Goal: Task Accomplishment & Management: Use online tool/utility

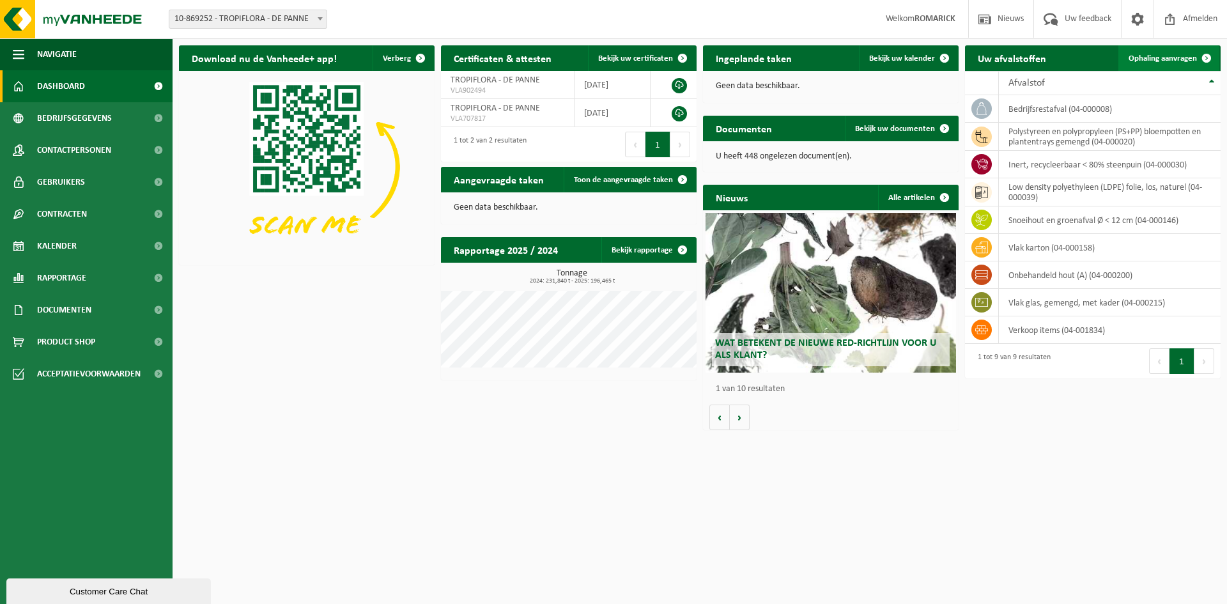
click at [1177, 56] on span "Ophaling aanvragen" at bounding box center [1163, 58] width 68 height 8
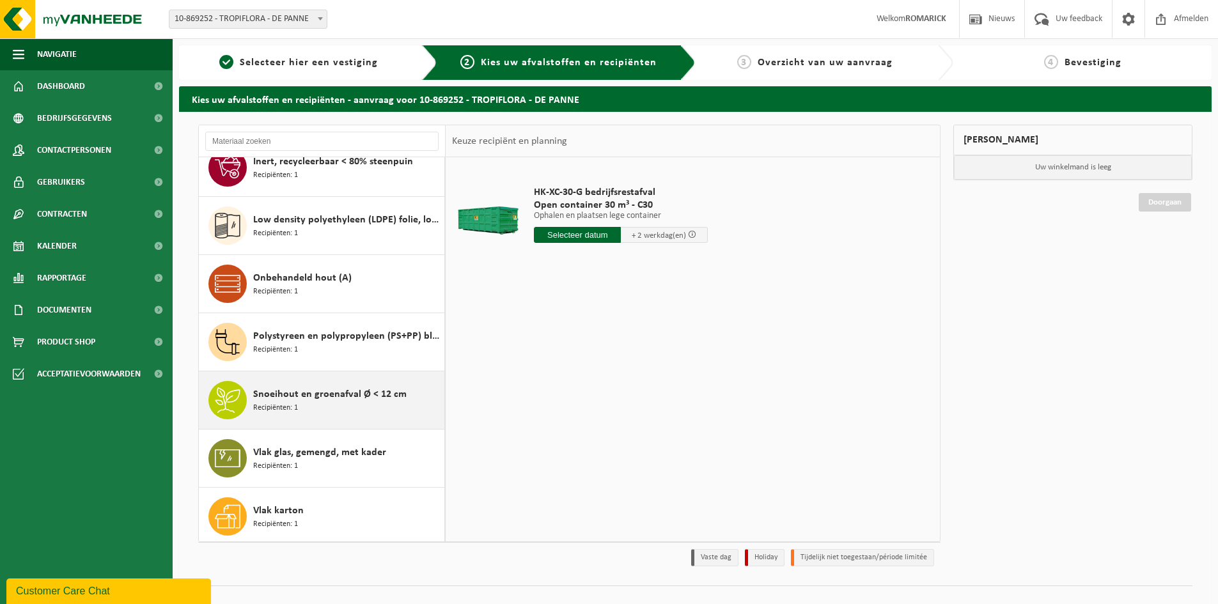
scroll to position [81, 0]
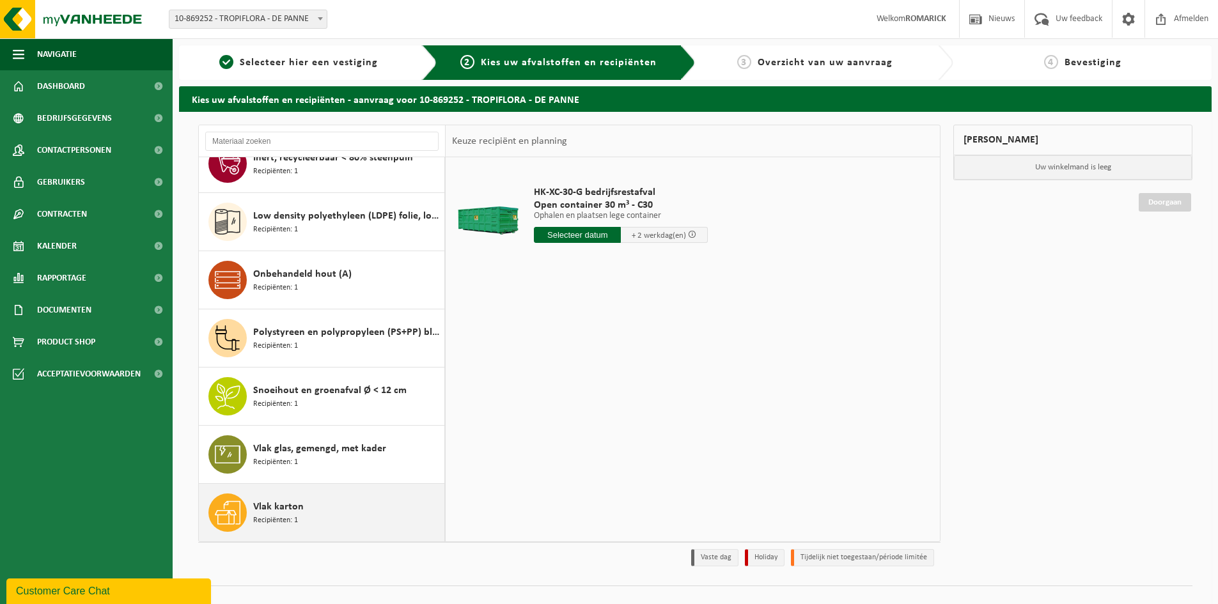
click at [275, 517] on span "Recipiënten: 1" at bounding box center [275, 521] width 45 height 12
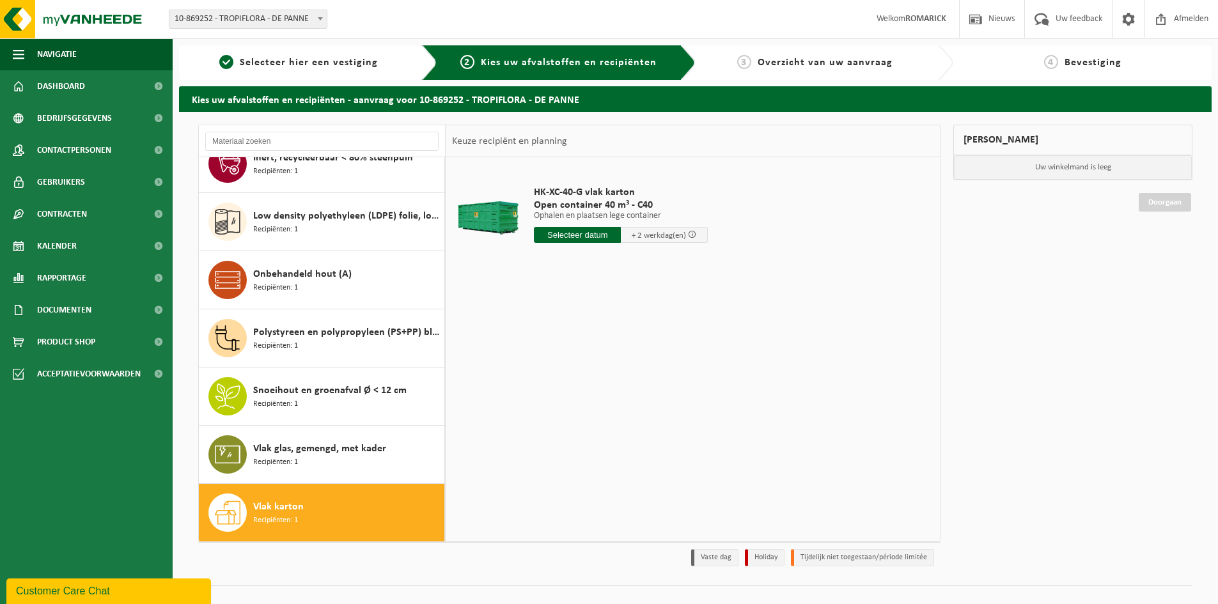
click at [563, 231] on input "text" at bounding box center [577, 235] width 87 height 16
click at [586, 345] on div "17" at bounding box center [591, 348] width 22 height 20
type input "Van [DATE]"
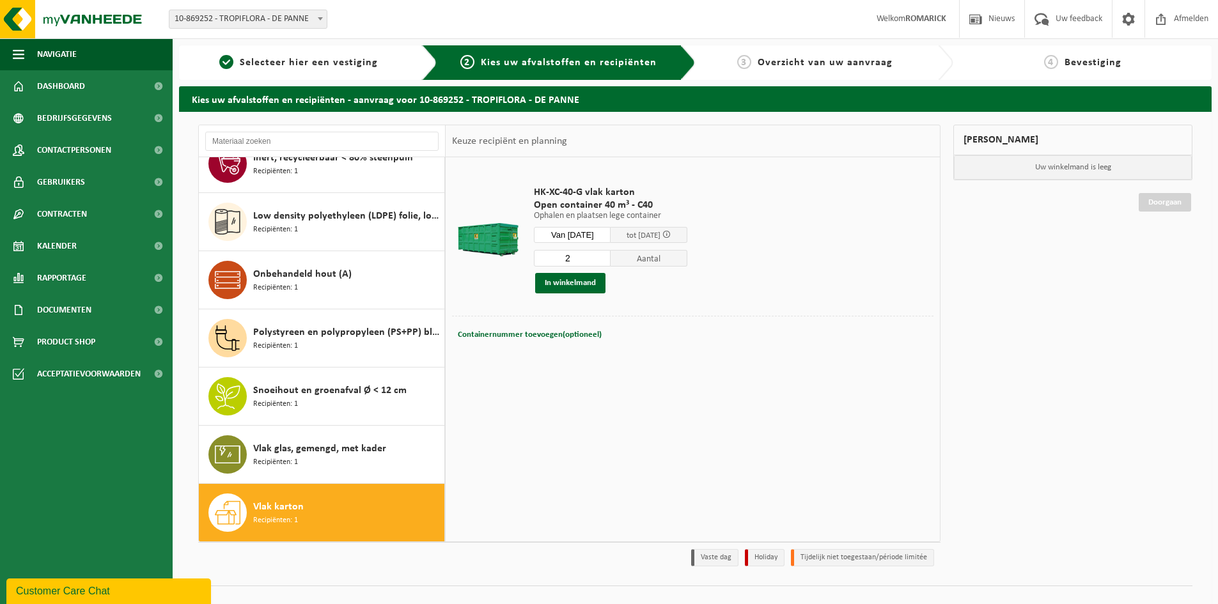
type input "2"
click at [610, 254] on input "2" at bounding box center [572, 258] width 77 height 17
click at [584, 284] on button "In winkelmand" at bounding box center [570, 283] width 70 height 20
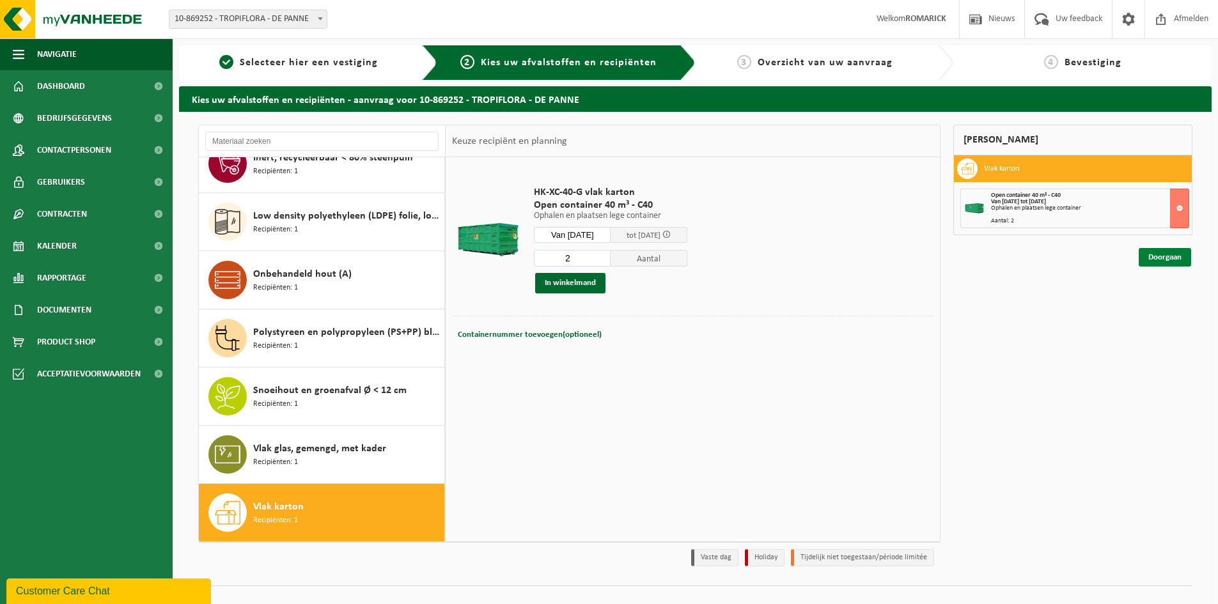
click at [1147, 257] on link "Doorgaan" at bounding box center [1164, 257] width 52 height 19
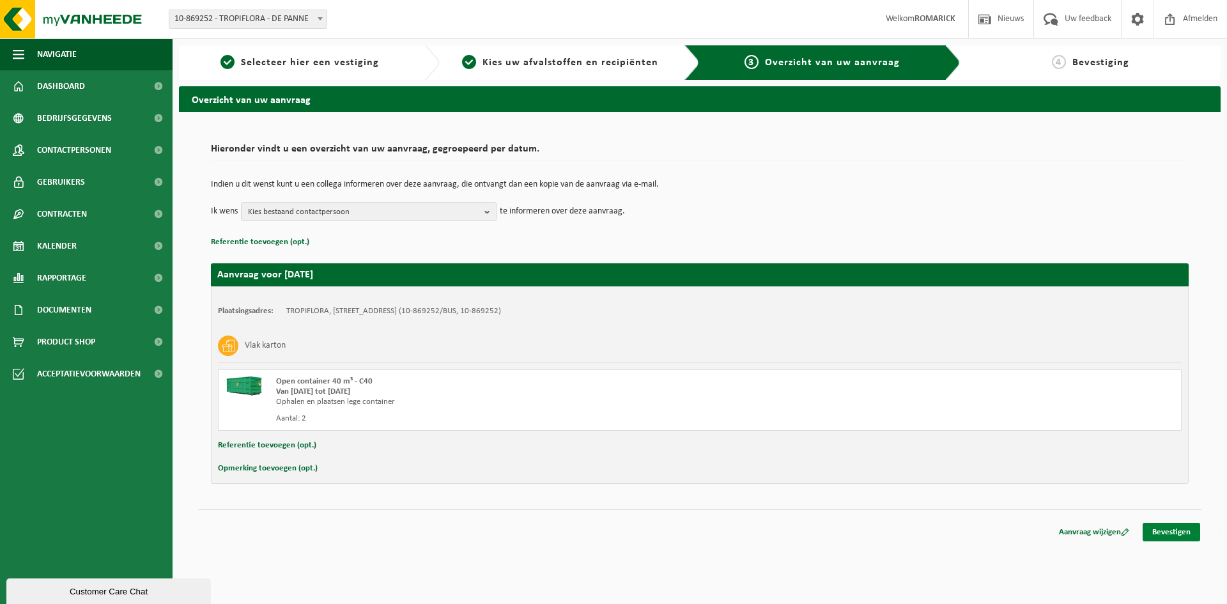
click at [1181, 534] on link "Bevestigen" at bounding box center [1172, 532] width 58 height 19
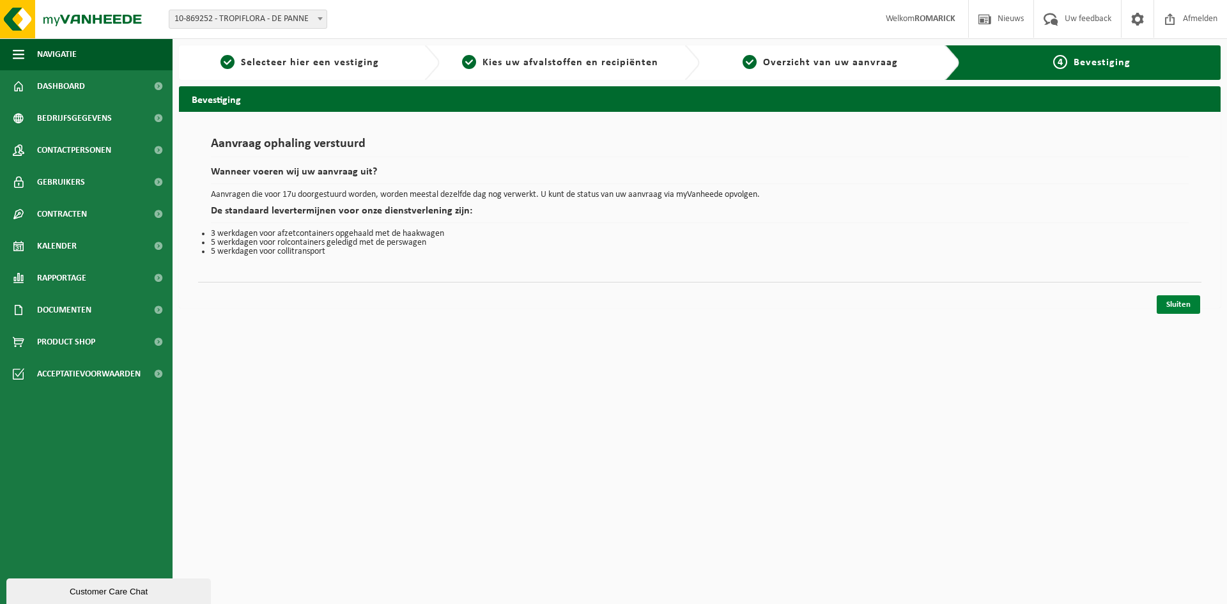
click at [1170, 301] on link "Sluiten" at bounding box center [1178, 304] width 43 height 19
